Goal: Obtain resource: Download file/media

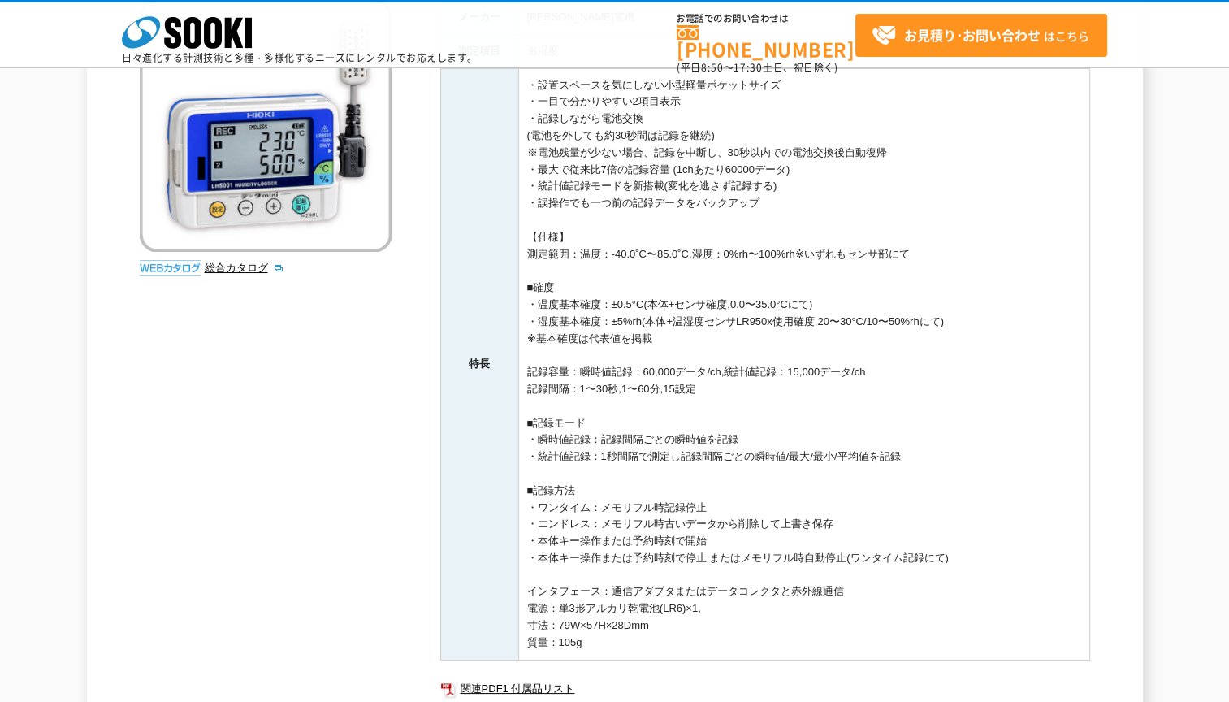
scroll to position [162, 0]
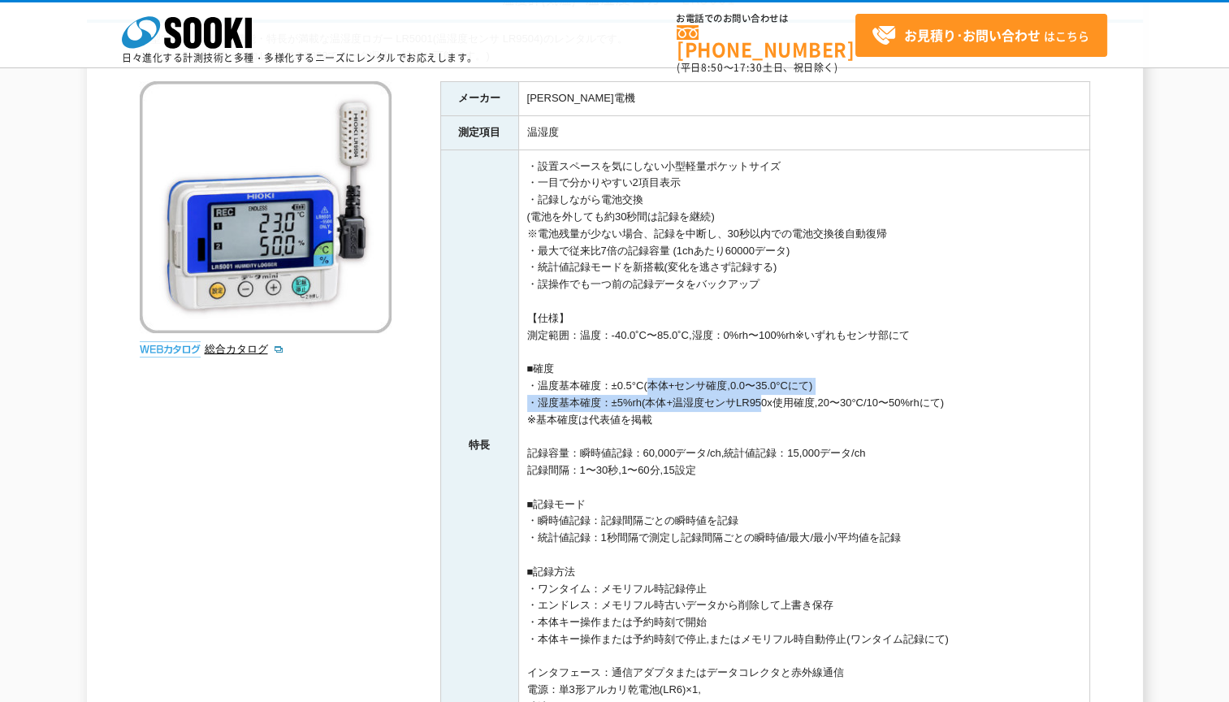
drag, startPoint x: 709, startPoint y: 390, endPoint x: 765, endPoint y: 400, distance: 57.0
click at [765, 400] on td "・設置スペースを気にしない小型軽量ポケットサイズ ・一目で分かりやすい2項目表示 ・記録しながら電池交換 (電池を外しても約30秒間は記録を継続) ※電池残量…" at bounding box center [803, 444] width 571 height 591
drag, startPoint x: 759, startPoint y: 418, endPoint x: 653, endPoint y: 383, distance: 112.0
click at [657, 385] on td "・設置スペースを気にしない小型軽量ポケットサイズ ・一目で分かりやすい2項目表示 ・記録しながら電池交換 (電池を外しても約30秒間は記録を継続) ※電池残量…" at bounding box center [803, 444] width 571 height 591
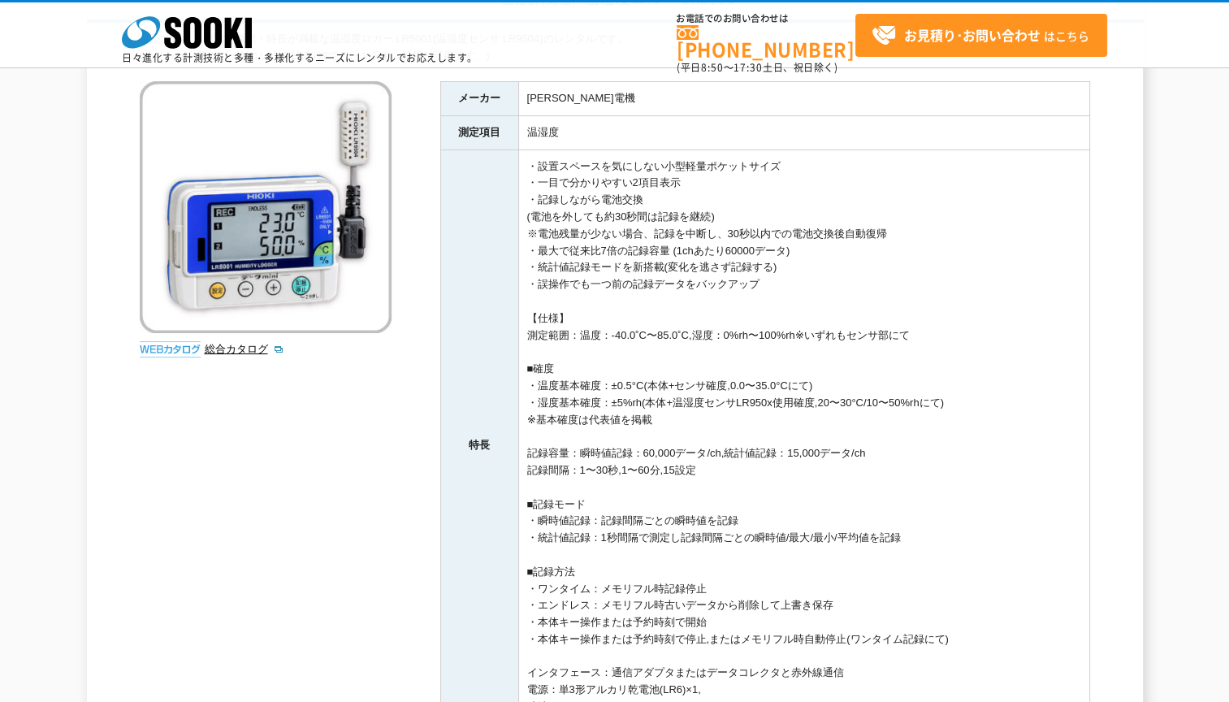
click at [647, 380] on td "・設置スペースを気にしない小型軽量ポケットサイズ ・一目で分かりやすい2項目表示 ・記録しながら電池交換 (電池を外しても約30秒間は記録を継続) ※電池残量…" at bounding box center [803, 444] width 571 height 591
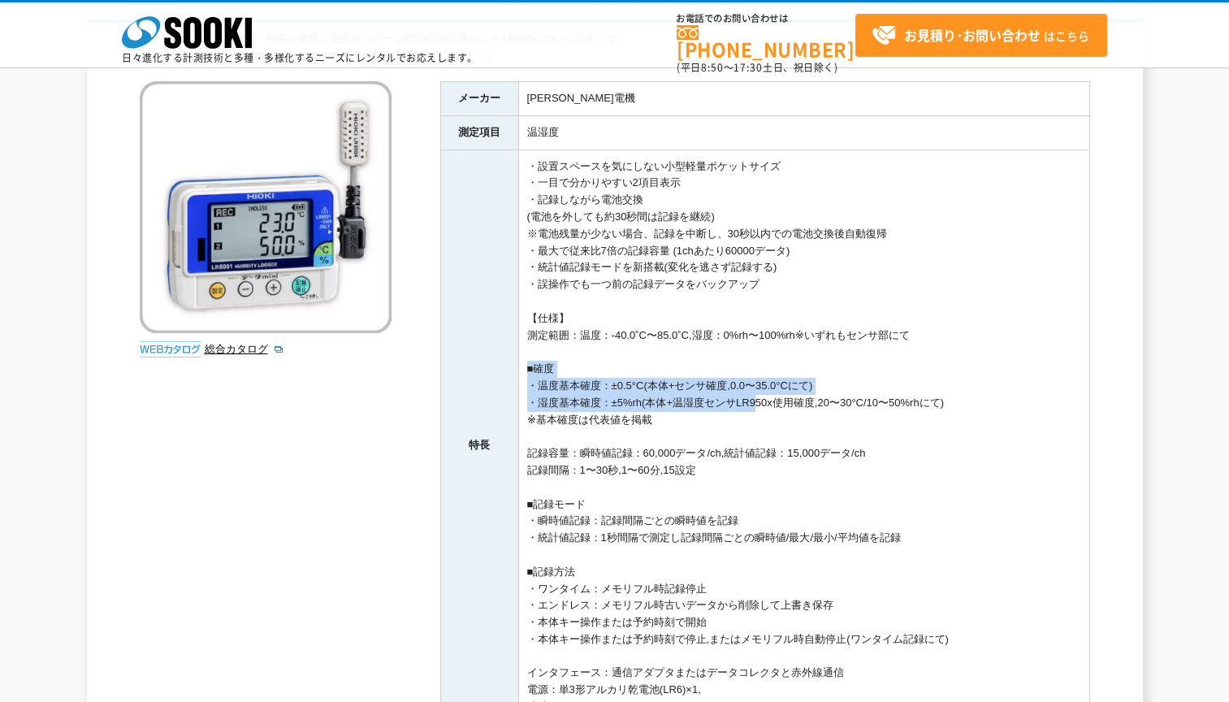
drag, startPoint x: 621, startPoint y: 370, endPoint x: 757, endPoint y: 409, distance: 141.9
click at [757, 409] on td "・設置スペースを気にしない小型軽量ポケットサイズ ・一目で分かりやすい2項目表示 ・記録しながら電池交換 (電池を外しても約30秒間は記録を継続) ※電池残量…" at bounding box center [803, 444] width 571 height 591
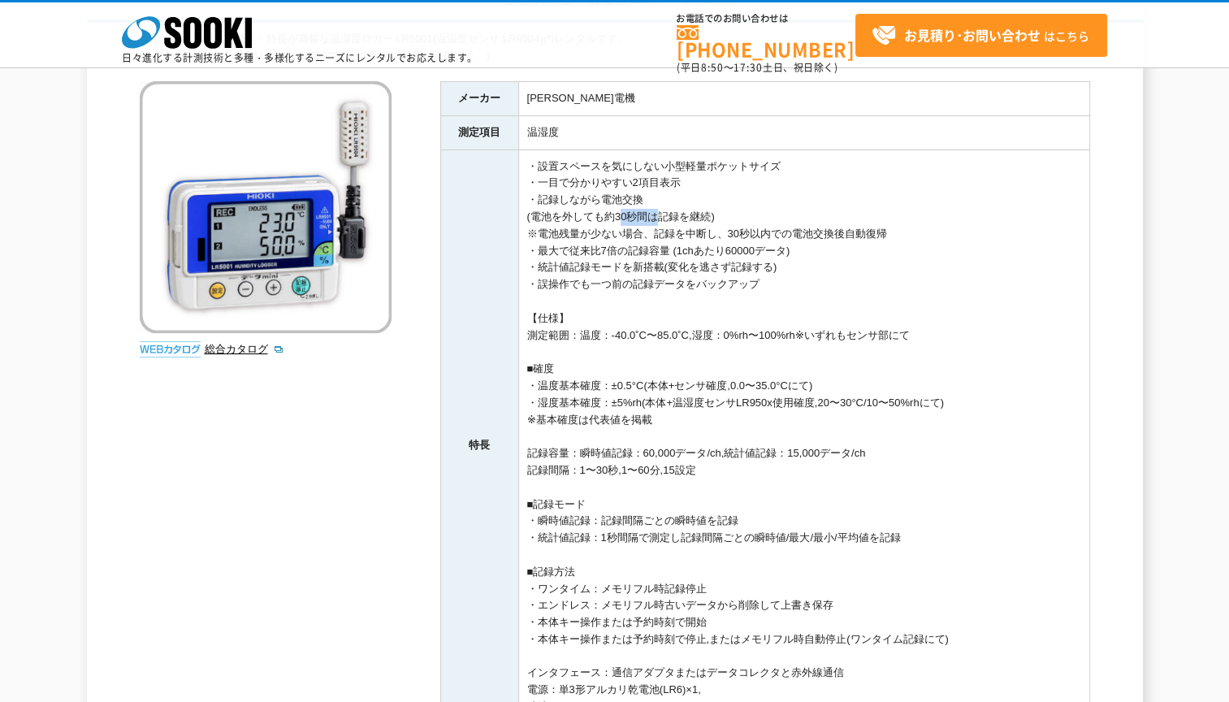
drag, startPoint x: 616, startPoint y: 214, endPoint x: 653, endPoint y: 214, distance: 37.4
click at [653, 214] on td "・設置スペースを気にしない小型軽量ポケットサイズ ・一目で分かりやすい2項目表示 ・記録しながら電池交換 (電池を外しても約30秒間は記録を継続) ※電池残量…" at bounding box center [803, 444] width 571 height 591
drag, startPoint x: 673, startPoint y: 214, endPoint x: 709, endPoint y: 213, distance: 36.6
click at [709, 213] on td "・設置スペースを気にしない小型軽量ポケットサイズ ・一目で分かりやすい2項目表示 ・記録しながら電池交換 (電池を外しても約30秒間は記録を継続) ※電池残量…" at bounding box center [803, 444] width 571 height 591
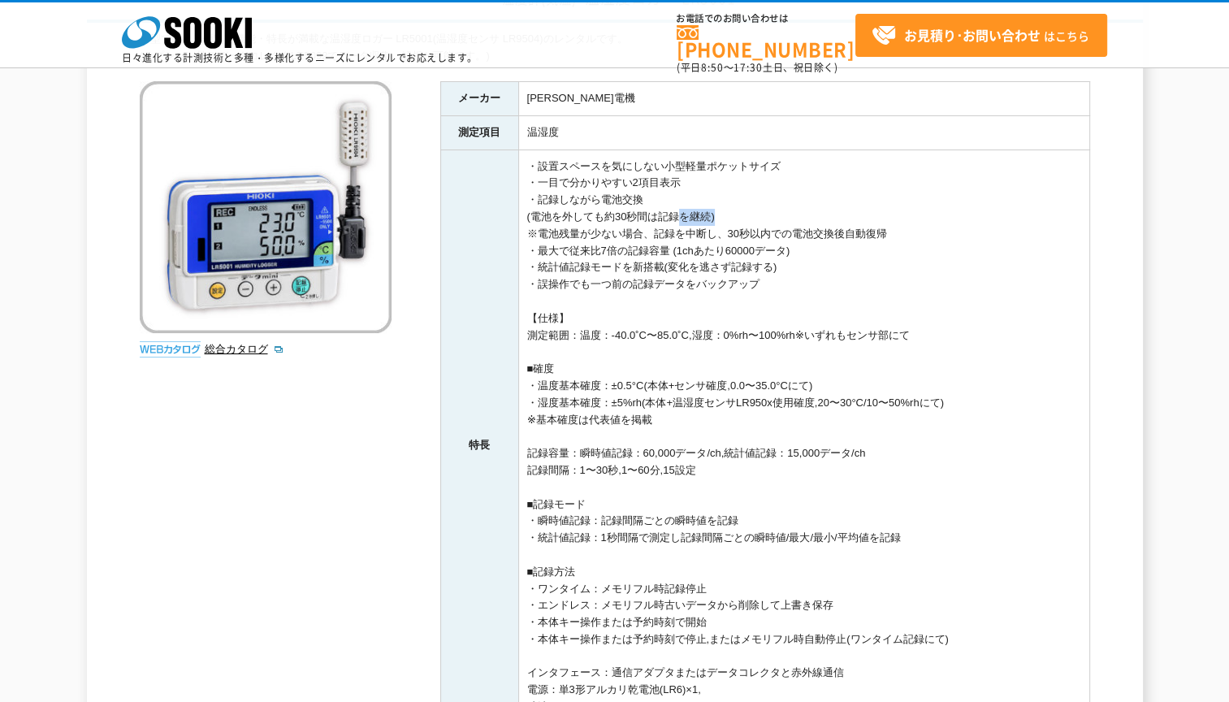
click at [709, 213] on td "・設置スペースを気にしない小型軽量ポケットサイズ ・一目で分かりやすい2項目表示 ・記録しながら電池交換 (電池を外しても約30秒間は記録を継続) ※電池残量…" at bounding box center [803, 444] width 571 height 591
drag, startPoint x: 625, startPoint y: 213, endPoint x: 547, endPoint y: 206, distance: 79.1
click at [547, 206] on td "・設置スペースを気にしない小型軽量ポケットサイズ ・一目で分かりやすい2項目表示 ・記録しながら電池交換 (電池を外しても約30秒間は記録を継続) ※電池残量…" at bounding box center [803, 444] width 571 height 591
drag, startPoint x: 539, startPoint y: 231, endPoint x: 842, endPoint y: 253, distance: 303.8
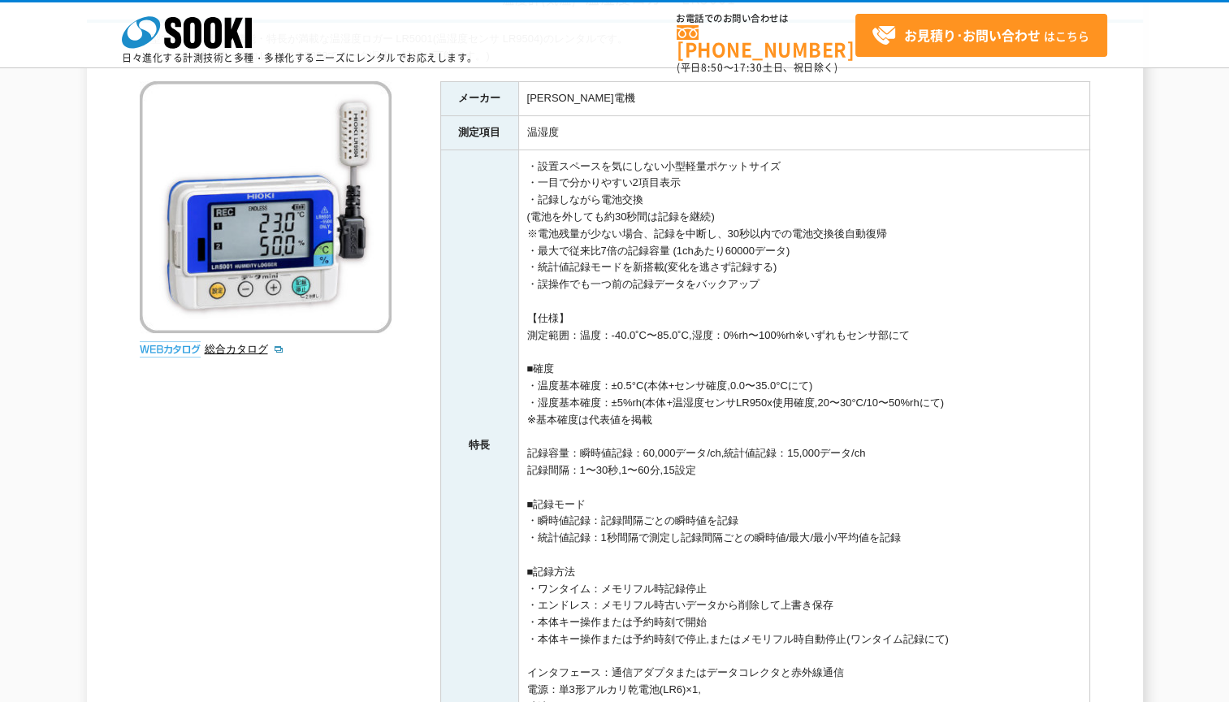
click at [842, 253] on td "・設置スペースを気にしない小型軽量ポケットサイズ ・一目で分かりやすい2項目表示 ・記録しながら電池交換 (電池を外しても約30秒間は記録を継続) ※電池残量…" at bounding box center [803, 444] width 571 height 591
drag, startPoint x: 817, startPoint y: 281, endPoint x: 562, endPoint y: 235, distance: 259.2
click at [561, 233] on td "・設置スペースを気にしない小型軽量ポケットサイズ ・一目で分かりやすい2項目表示 ・記録しながら電池交換 (電池を外しても約30秒間は記録を継続) ※電池残量…" at bounding box center [803, 444] width 571 height 591
click at [562, 235] on td "・設置スペースを気にしない小型軽量ポケットサイズ ・一目で分かりやすい2項目表示 ・記録しながら電池交換 (電池を外しても約30秒間は記録を継続) ※電池残量…" at bounding box center [803, 444] width 571 height 591
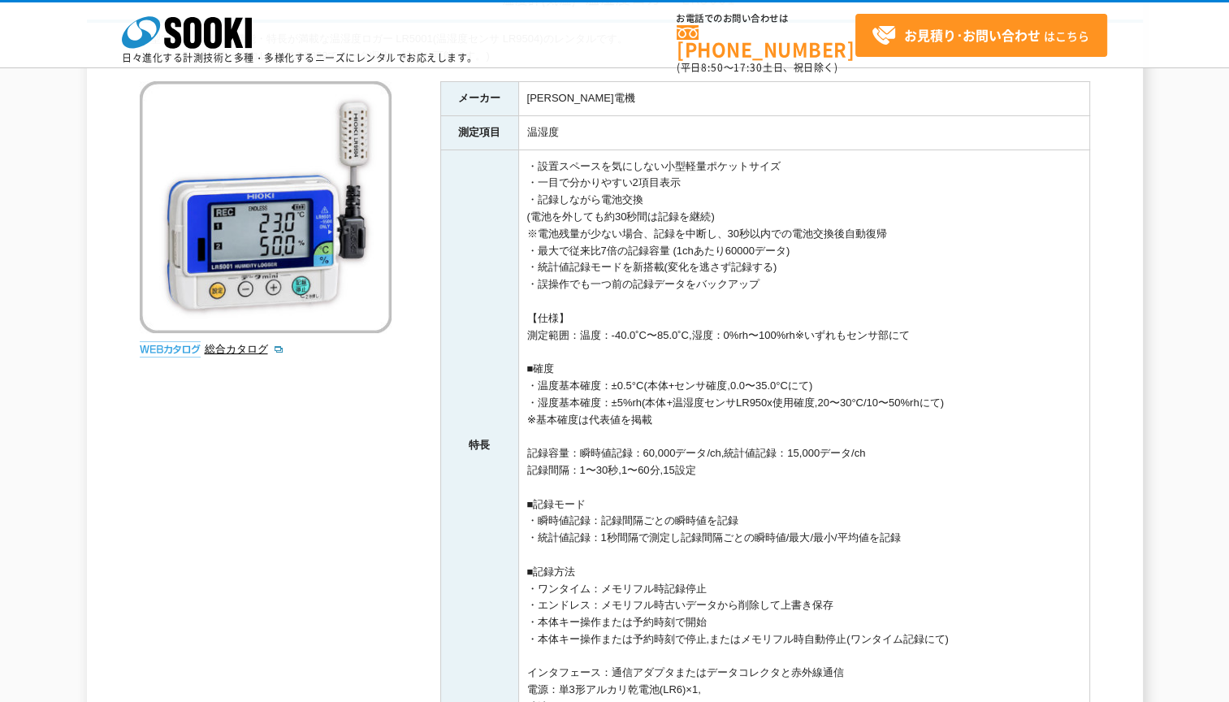
scroll to position [244, 0]
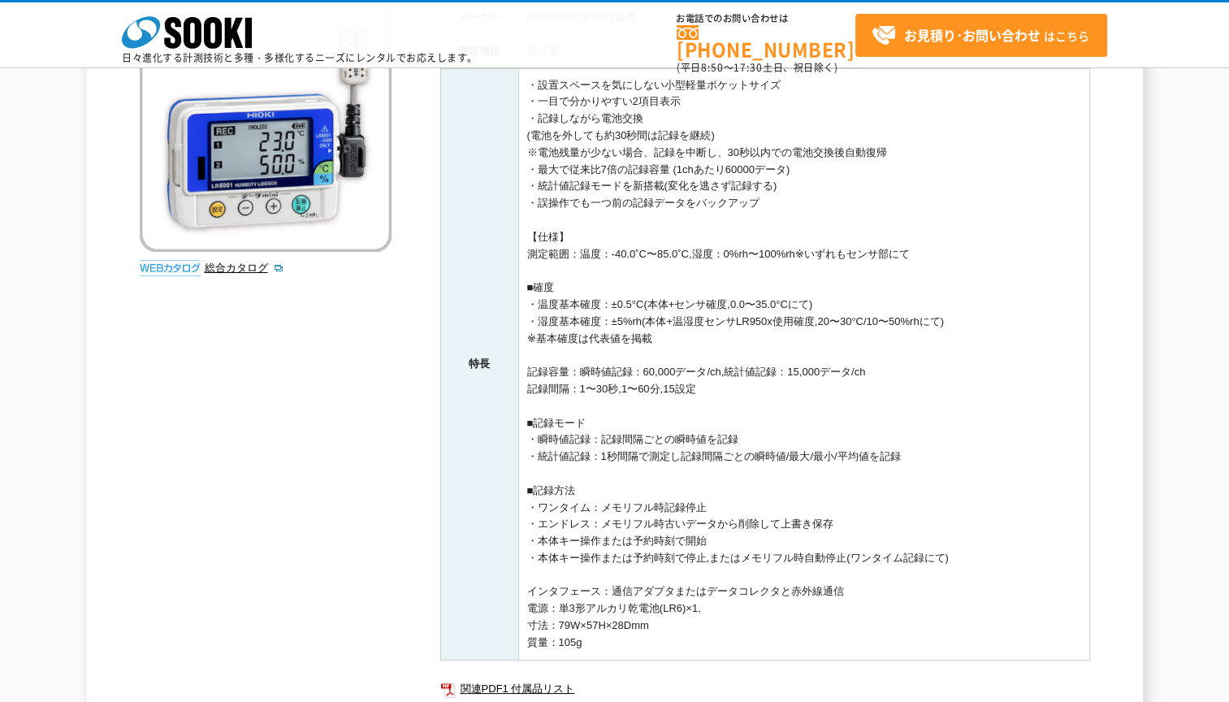
drag, startPoint x: 531, startPoint y: 321, endPoint x: 768, endPoint y: 392, distance: 246.7
click at [768, 392] on td "・設置スペースを気にしない小型軽量ポケットサイズ ・一目で分かりやすい2項目表示 ・記録しながら電池交換 (電池を外しても約30秒間は記録を継続) ※電池残量…" at bounding box center [803, 363] width 571 height 591
click at [769, 392] on td "・設置スペースを気にしない小型軽量ポケットサイズ ・一目で分かりやすい2項目表示 ・記録しながら電池交換 (電池を外しても約30秒間は記録を継続) ※電池残量…" at bounding box center [803, 363] width 571 height 591
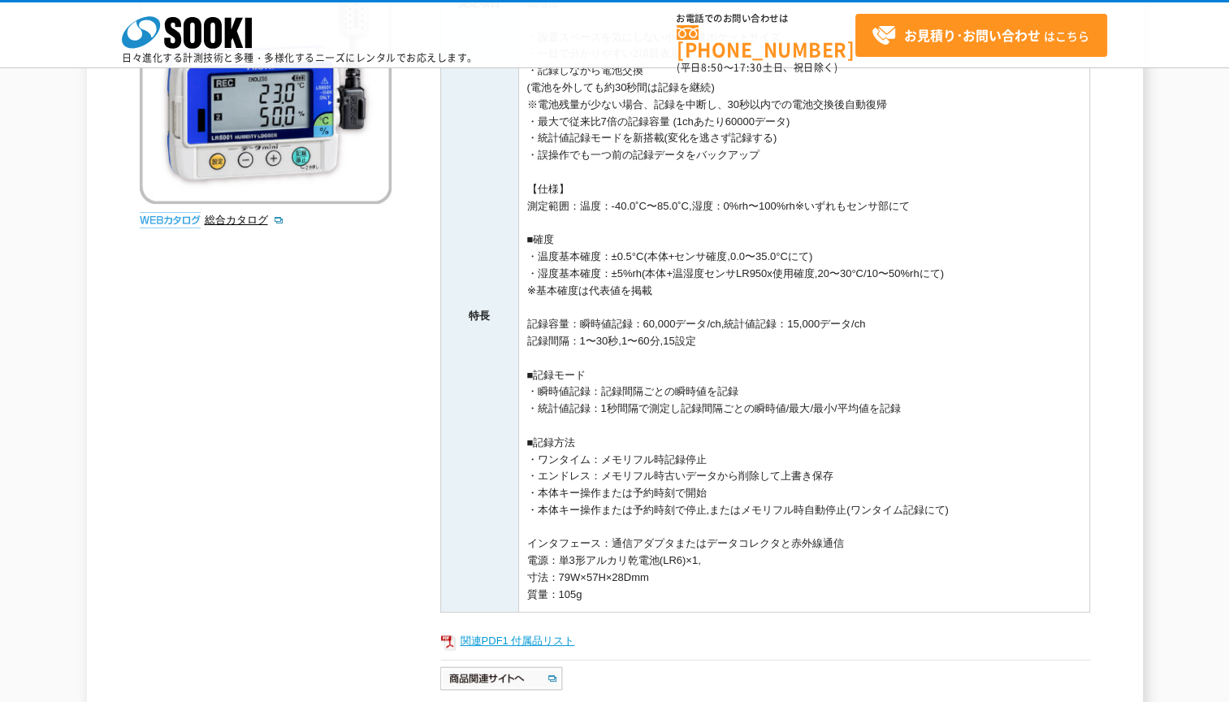
scroll to position [454, 0]
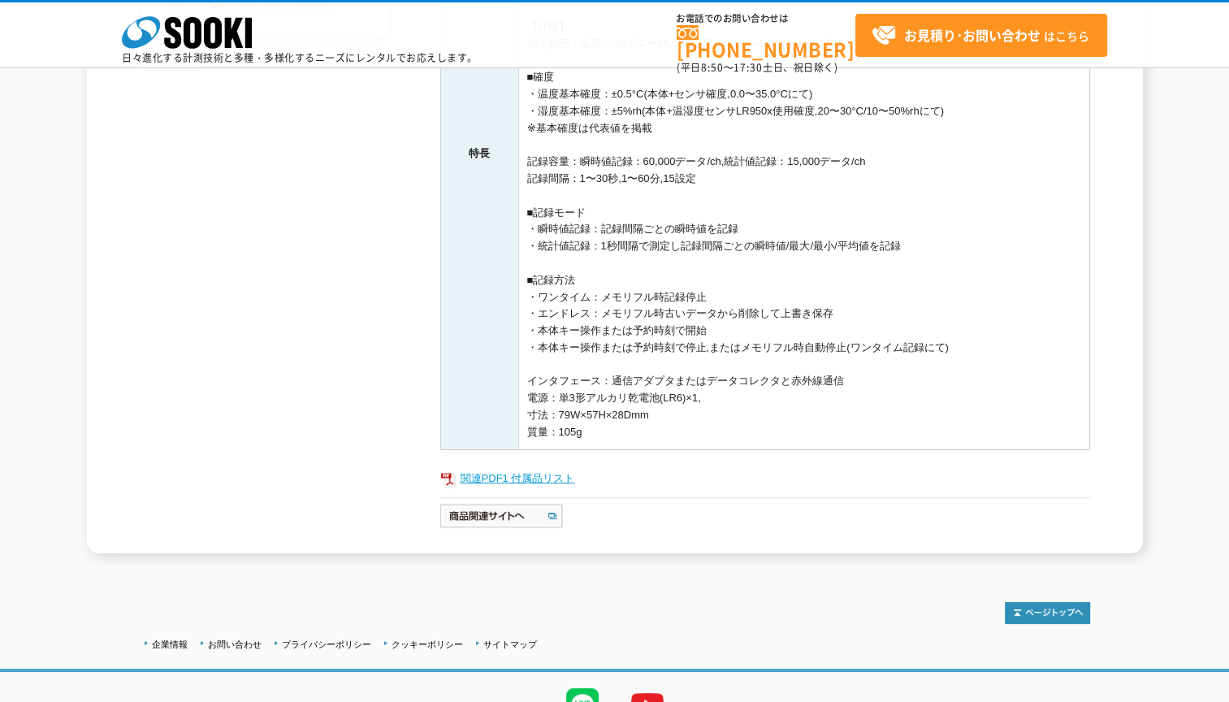
click at [555, 468] on link "関連PDF1 付属品リスト" at bounding box center [765, 478] width 650 height 21
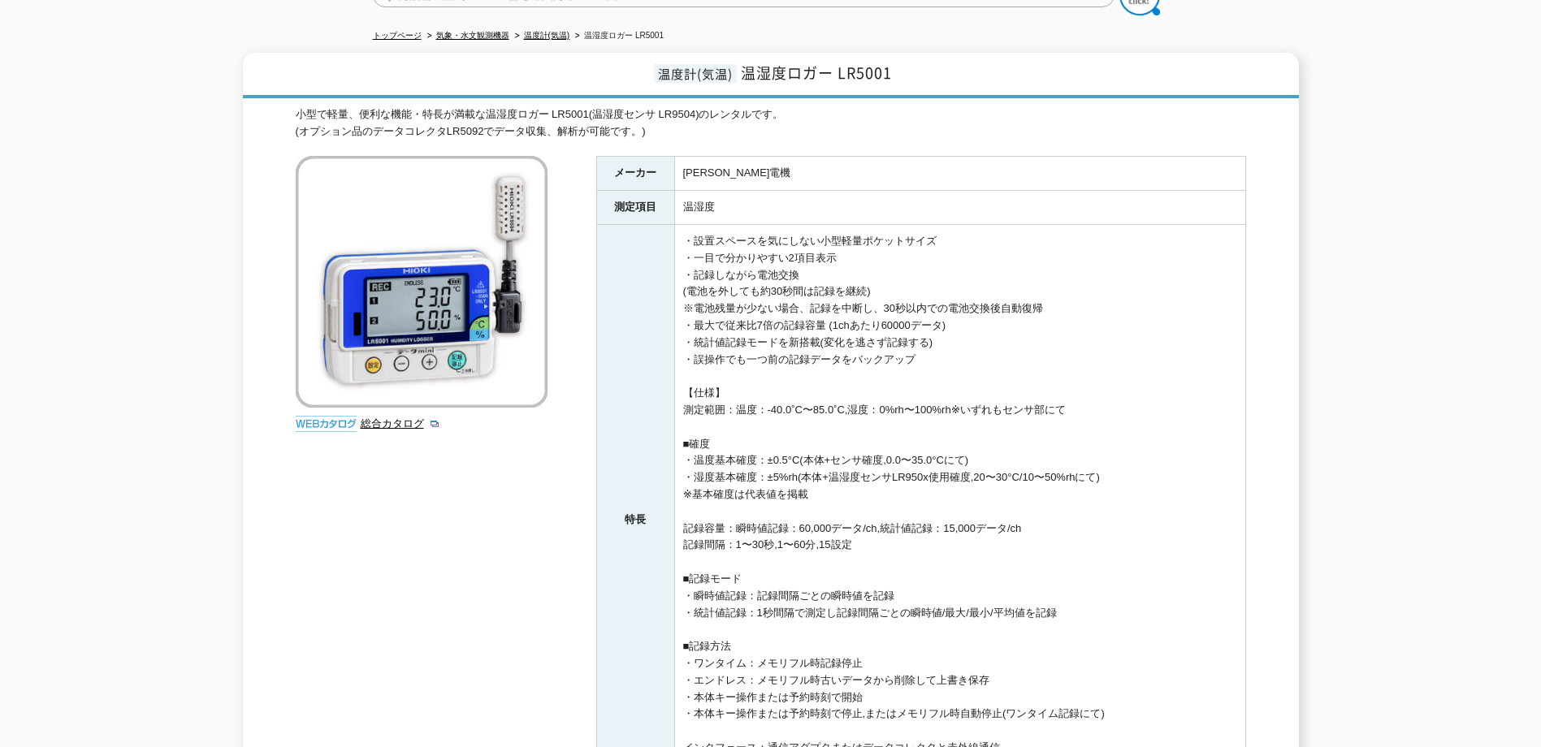
scroll to position [81, 0]
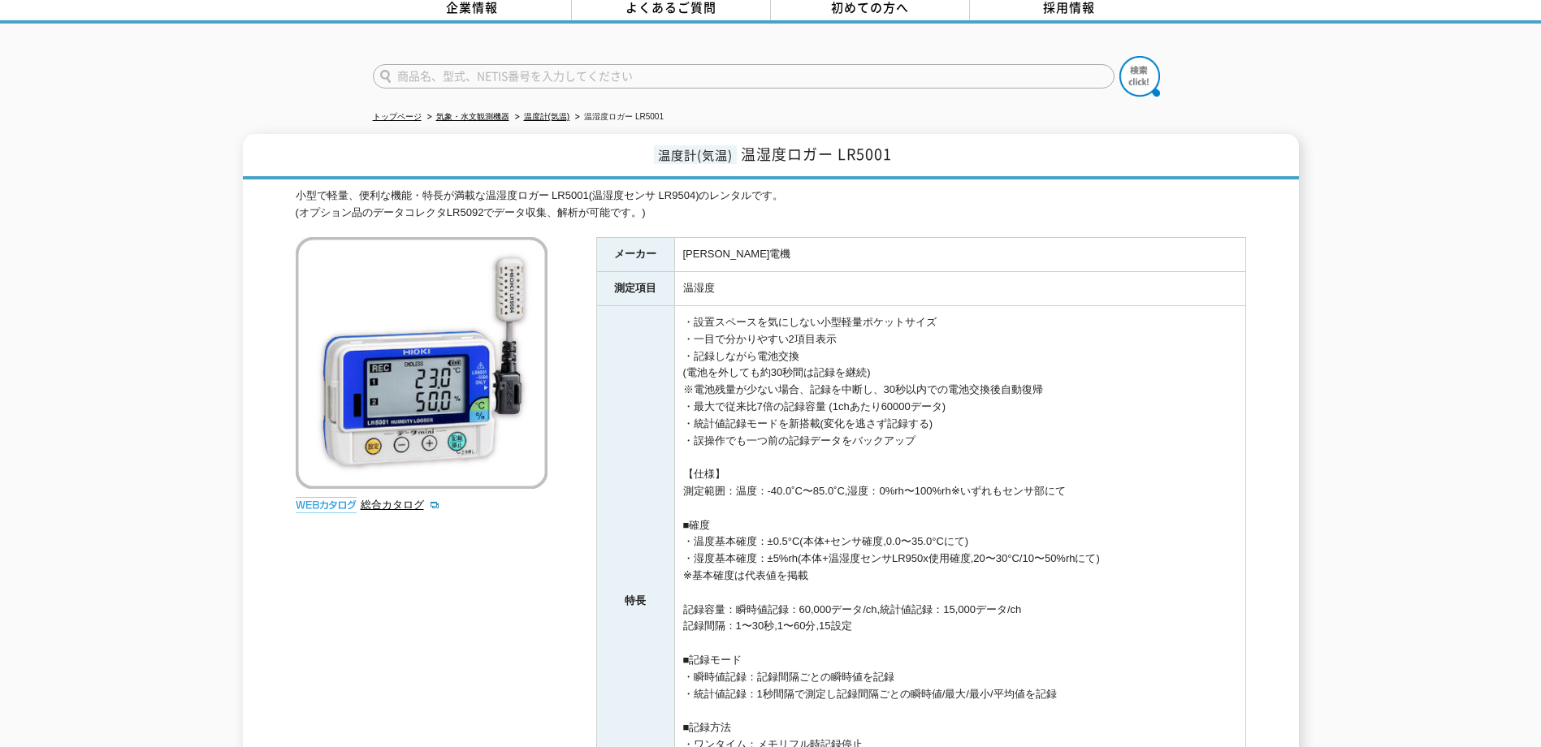
drag, startPoint x: 690, startPoint y: 224, endPoint x: 805, endPoint y: 224, distance: 115.3
click at [805, 224] on div "小型で軽量、便利な機能・特長が満載な温湿度ロガー LR5001(温湿度センサ LR9504)のレンタルです。 (オプション品のデータコレクタLR5092でデー…" at bounding box center [771, 594] width 950 height 813
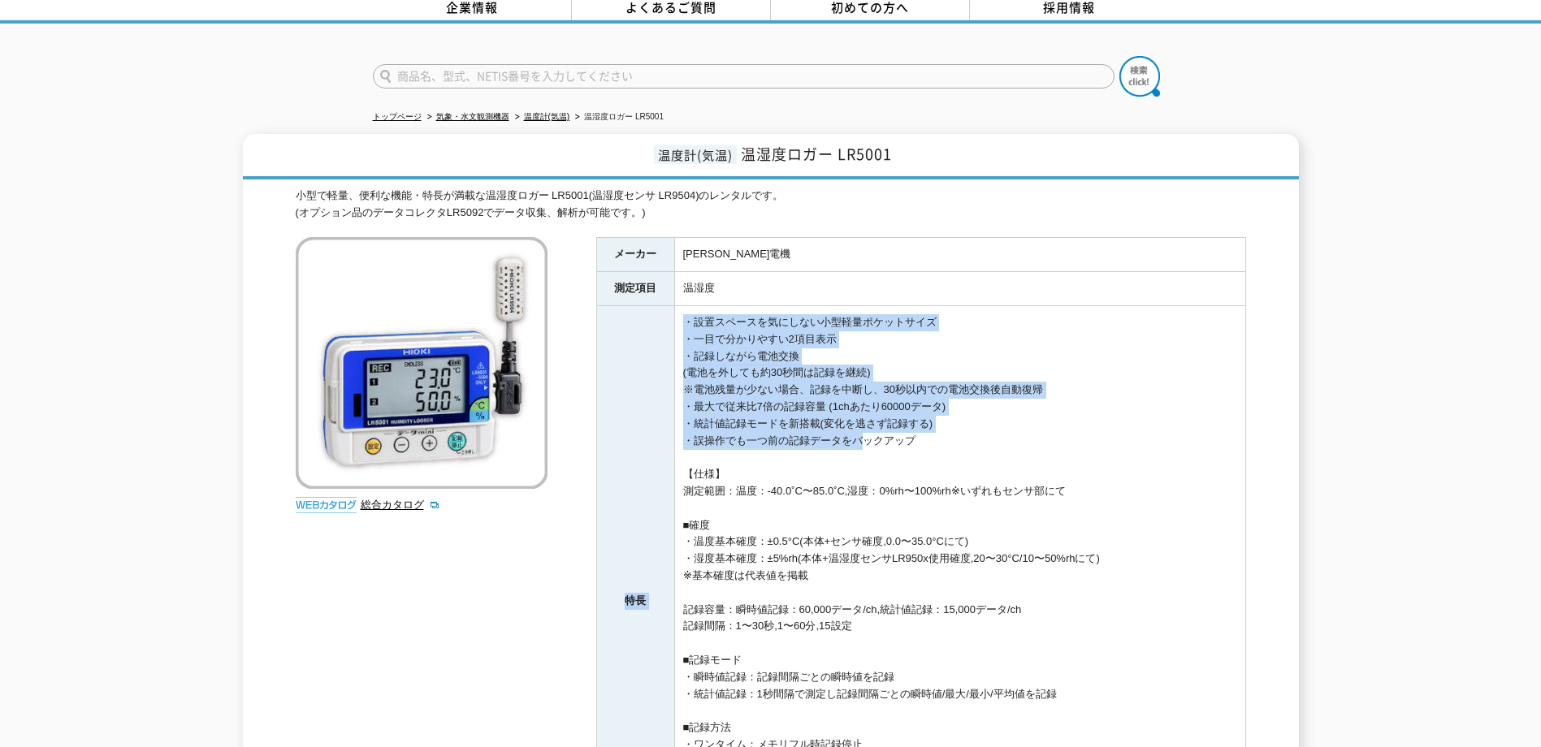
drag, startPoint x: 848, startPoint y: 427, endPoint x: 855, endPoint y: 435, distance: 10.9
click at [855, 435] on tbody "メーカー 日置電機 測定項目 温湿度 特長 ・設置スペースを気にしない小型軽量ポケットサイズ ・一目で分かりやすい2項目表示 ・記録しながら電池交換 (電池を…" at bounding box center [920, 568] width 649 height 660
click at [857, 438] on td "・設置スペースを気にしない小型軽量ポケットサイズ ・一目で分かりやすい2項目表示 ・記録しながら電池交換 (電池を外しても約30秒間は記録を継続) ※電池残量…" at bounding box center [959, 601] width 571 height 591
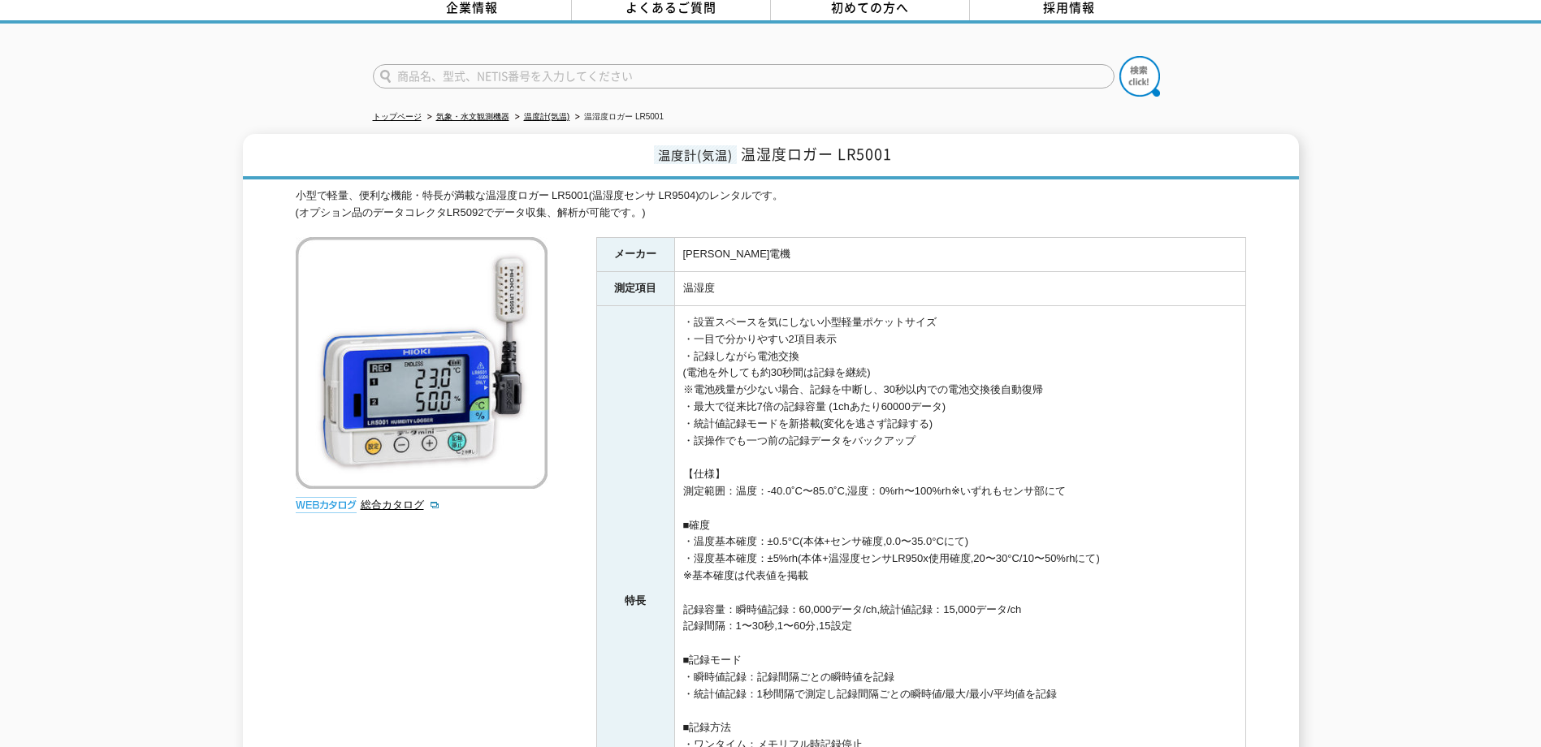
click at [891, 424] on td "・設置スペースを気にしない小型軽量ポケットサイズ ・一目で分かりやすい2項目表示 ・記録しながら電池交換 (電池を外しても約30秒間は記録を継続) ※電池残量…" at bounding box center [959, 601] width 571 height 591
click at [856, 416] on td "・設置スペースを気にしない小型軽量ポケットサイズ ・一目で分かりやすい2項目表示 ・記録しながら電池交換 (電池を外しても約30秒間は記録を継続) ※電池残量…" at bounding box center [959, 601] width 571 height 591
click at [894, 443] on td "・設置スペースを気にしない小型軽量ポケットサイズ ・一目で分かりやすい2項目表示 ・記録しながら電池交換 (電池を外しても約30秒間は記録を継続) ※電池残量…" at bounding box center [959, 601] width 571 height 591
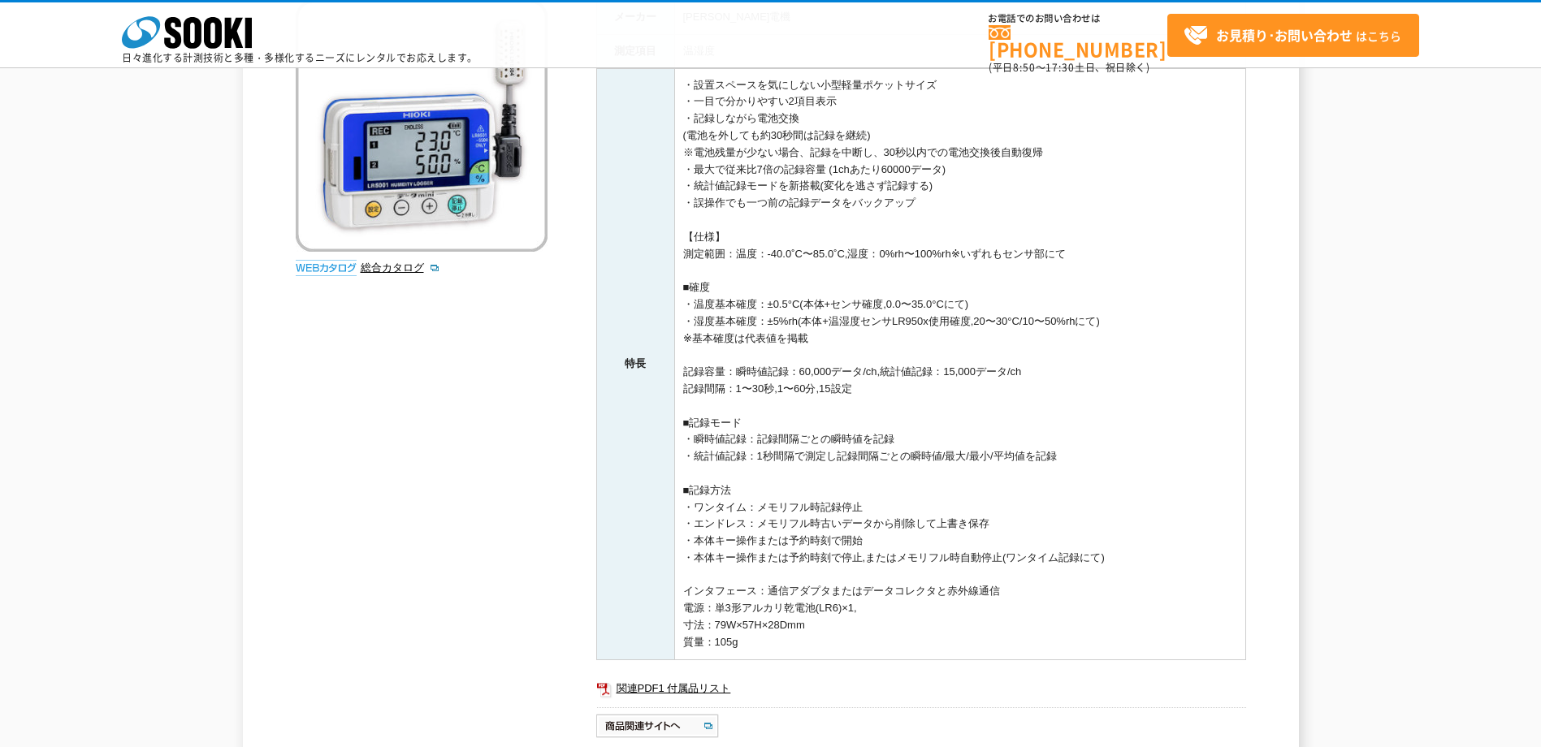
scroll to position [0, 0]
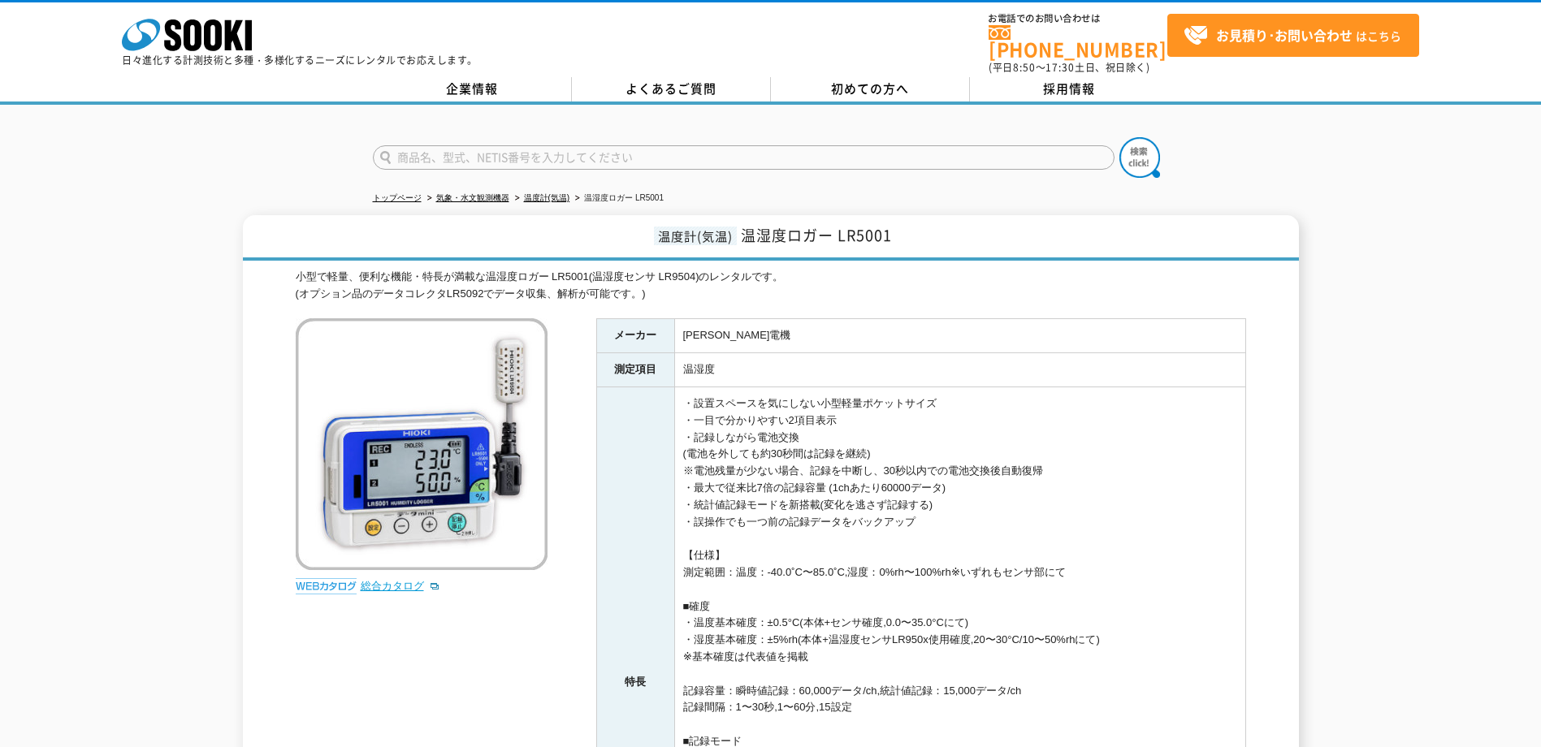
click at [368, 581] on link "総合カタログ" at bounding box center [401, 586] width 80 height 12
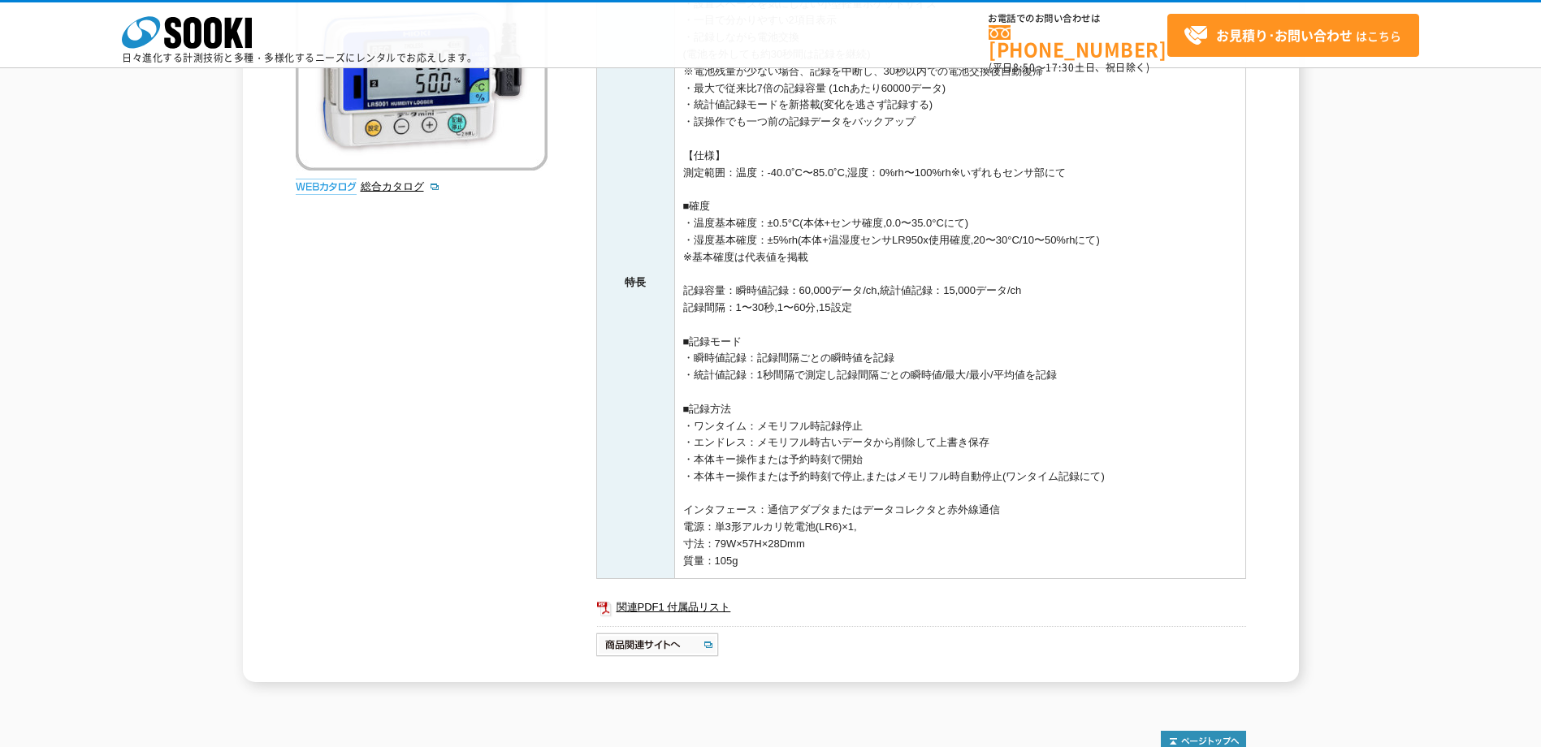
scroll to position [491, 0]
